Goal: Transaction & Acquisition: Book appointment/travel/reservation

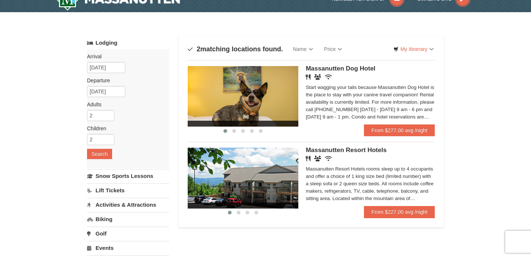
scroll to position [11, 0]
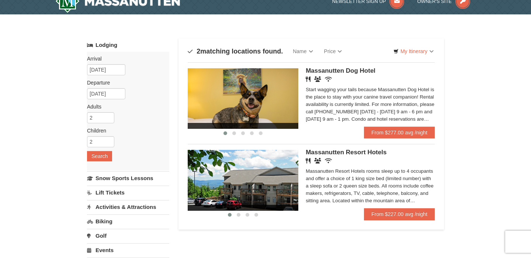
click at [267, 190] on img at bounding box center [243, 180] width 111 height 60
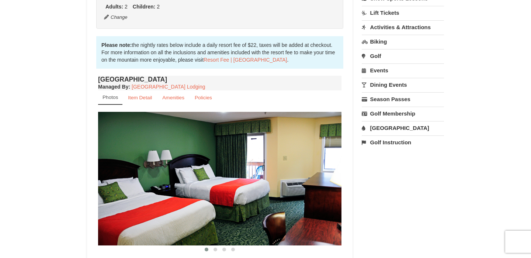
scroll to position [278, 0]
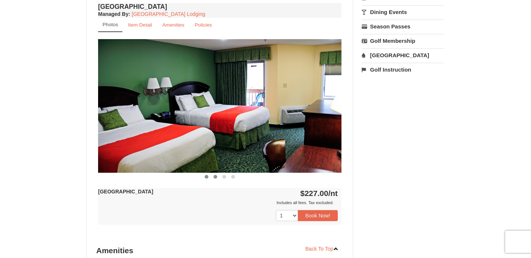
click at [215, 176] on span at bounding box center [216, 177] width 4 height 4
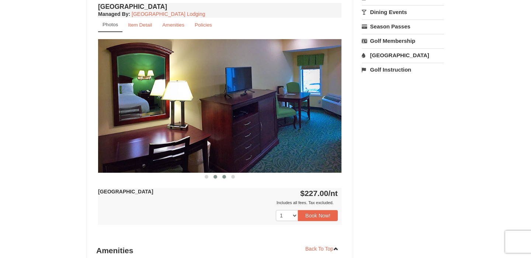
click at [224, 176] on span at bounding box center [224, 177] width 4 height 4
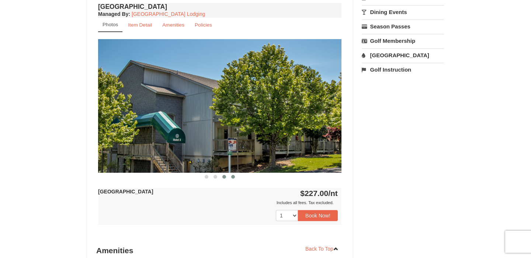
click at [234, 177] on span at bounding box center [233, 177] width 4 height 4
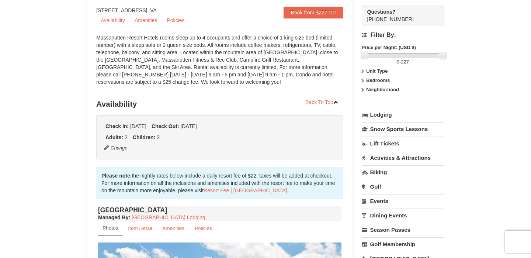
scroll to position [0, 0]
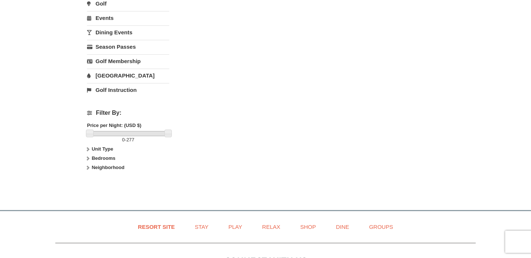
scroll to position [327, 0]
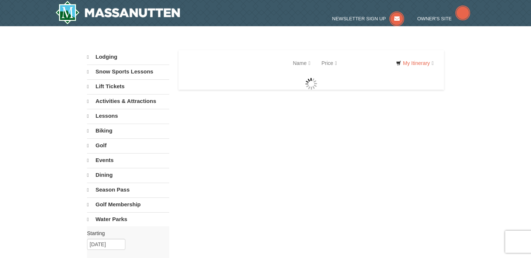
select select "9"
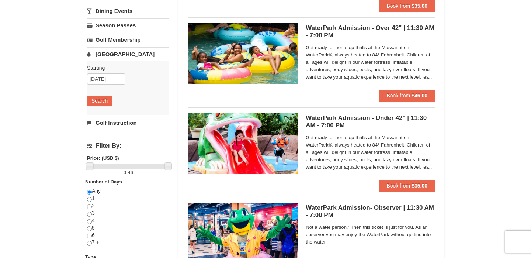
scroll to position [145, 0]
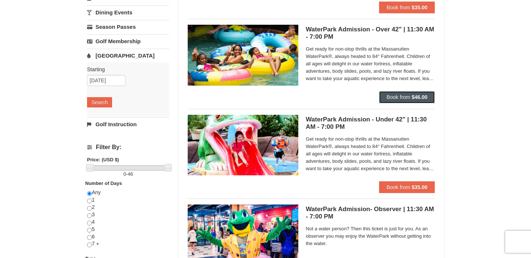
click at [395, 100] on span "Book from" at bounding box center [398, 97] width 24 height 6
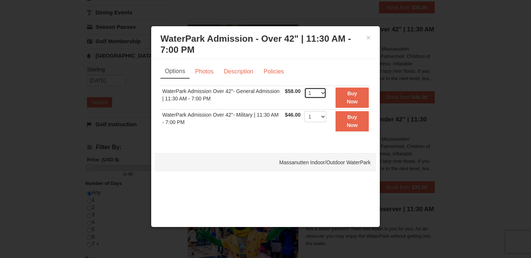
click at [319, 93] on select "1 2 3 4 5 6 7 8 9 10 11 12 13 14 15 16 17 18 19 20 21 22" at bounding box center [315, 92] width 22 height 11
select select "4"
click at [304, 87] on select "1 2 3 4 5 6 7 8 9 10 11 12 13 14 15 16 17 18 19 20 21 22" at bounding box center [315, 92] width 22 height 11
click at [369, 37] on button "×" at bounding box center [368, 37] width 4 height 7
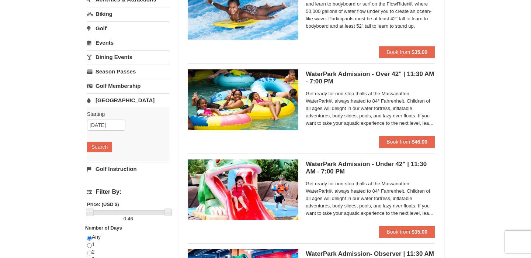
scroll to position [100, 0]
